Goal: Transaction & Acquisition: Purchase product/service

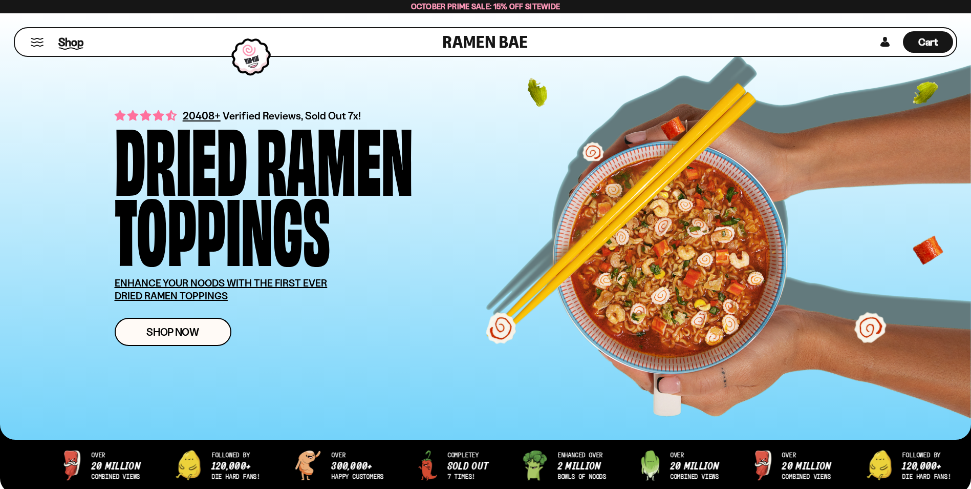
click at [67, 37] on span "Shop" at bounding box center [70, 41] width 25 height 15
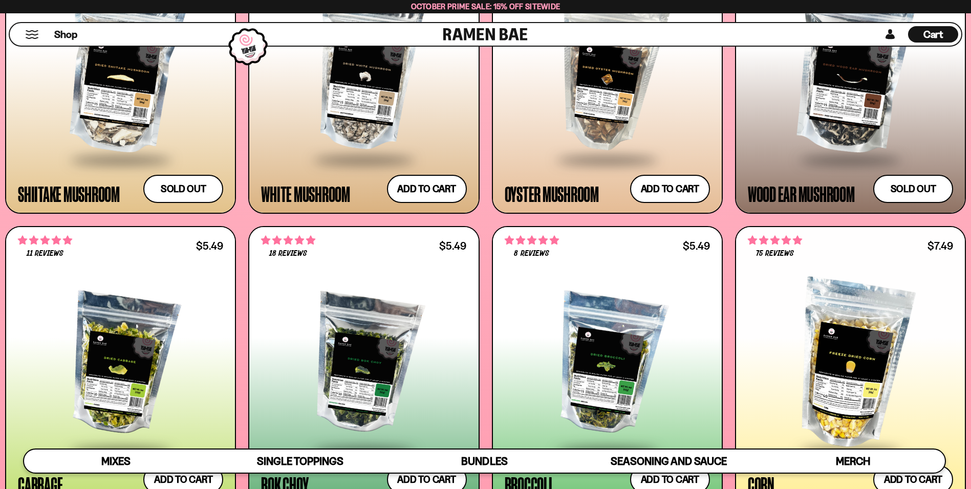
scroll to position [1792, 0]
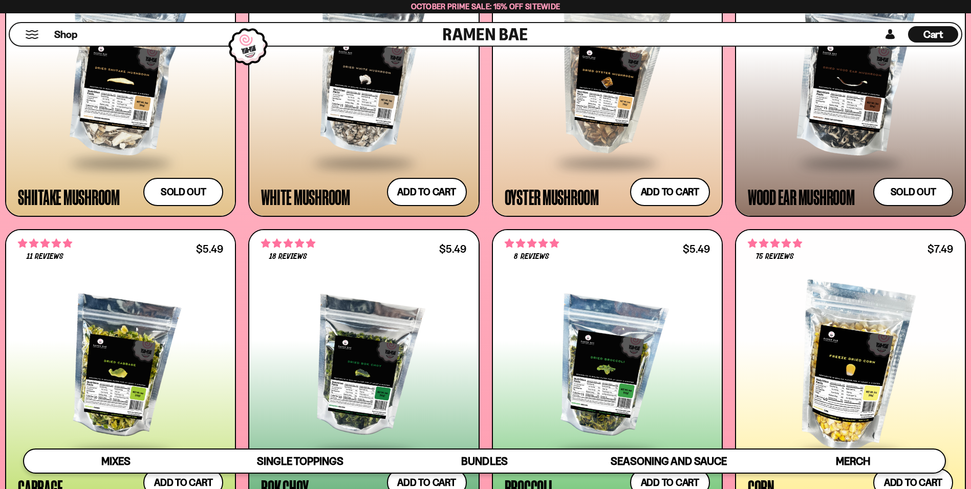
click at [23, 35] on div "Shop" at bounding box center [228, 34] width 431 height 23
click at [35, 35] on button "Mobile Menu Trigger" at bounding box center [32, 34] width 14 height 9
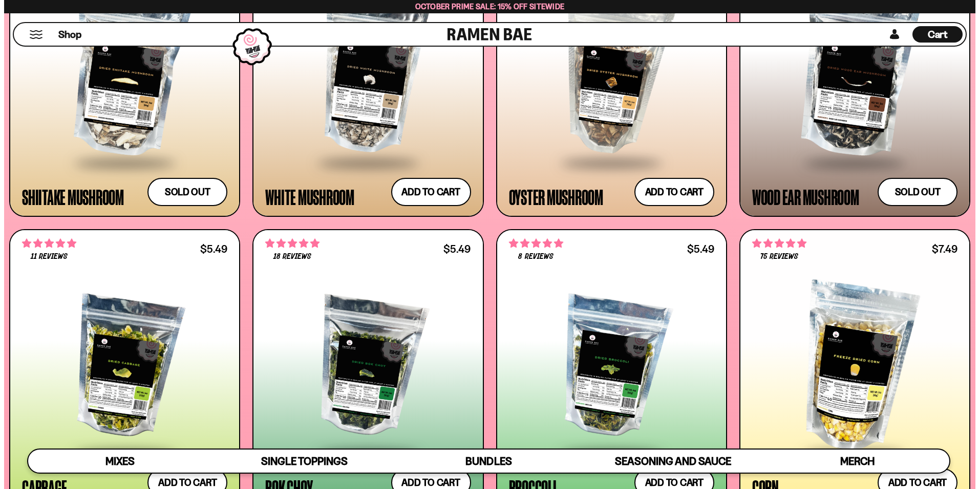
scroll to position [1803, 0]
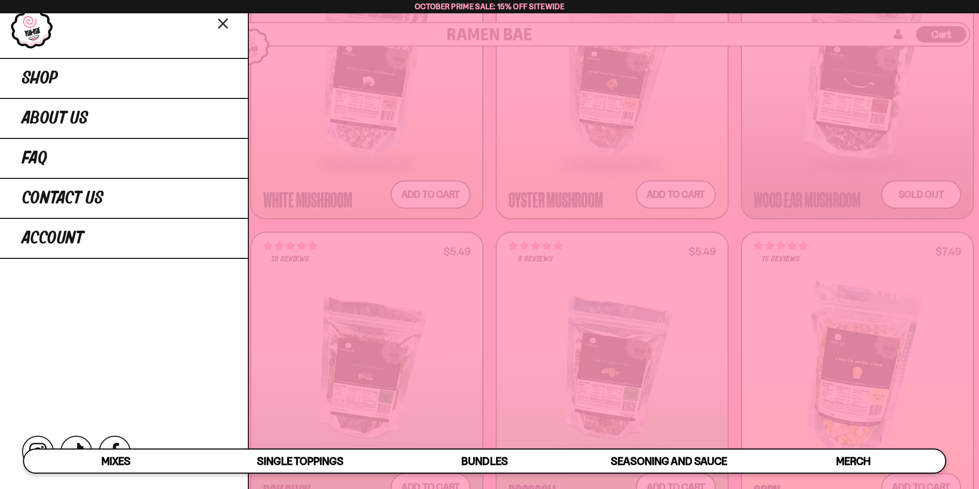
click at [356, 308] on div at bounding box center [489, 244] width 979 height 489
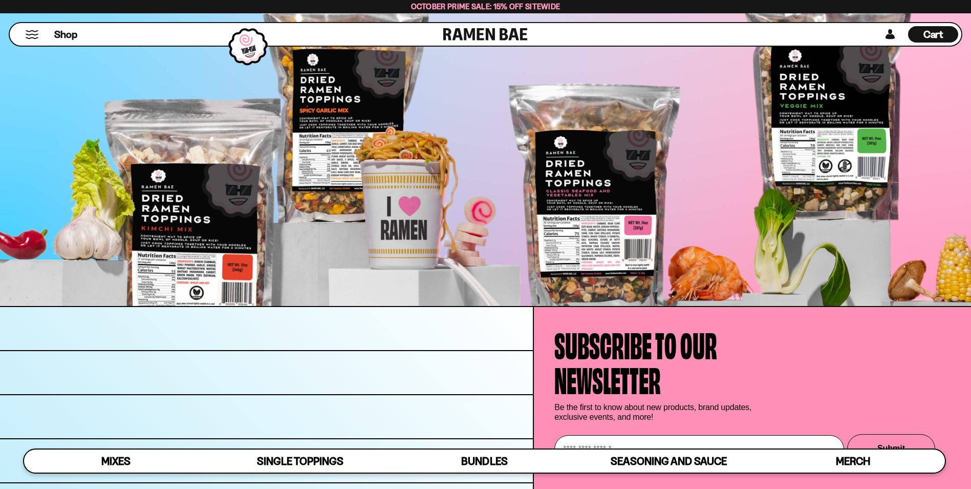
scroll to position [4072, 0]
